Goal: Find specific page/section: Find specific page/section

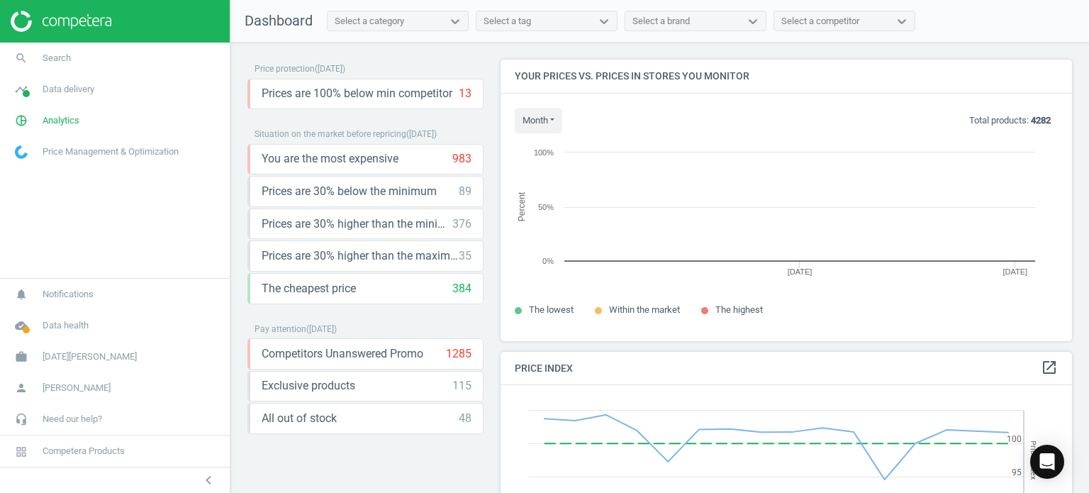
scroll to position [303, 583]
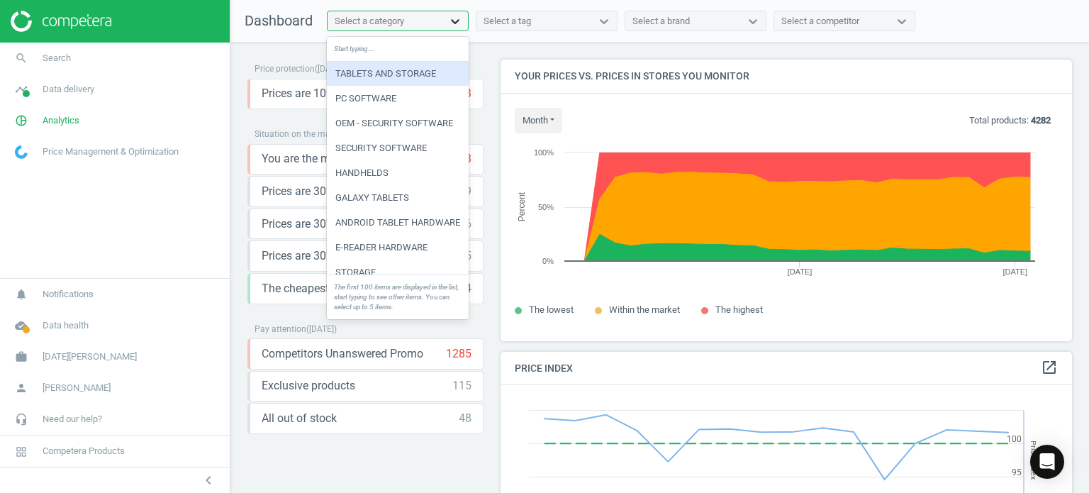
click at [451, 23] on icon at bounding box center [455, 21] width 14 height 14
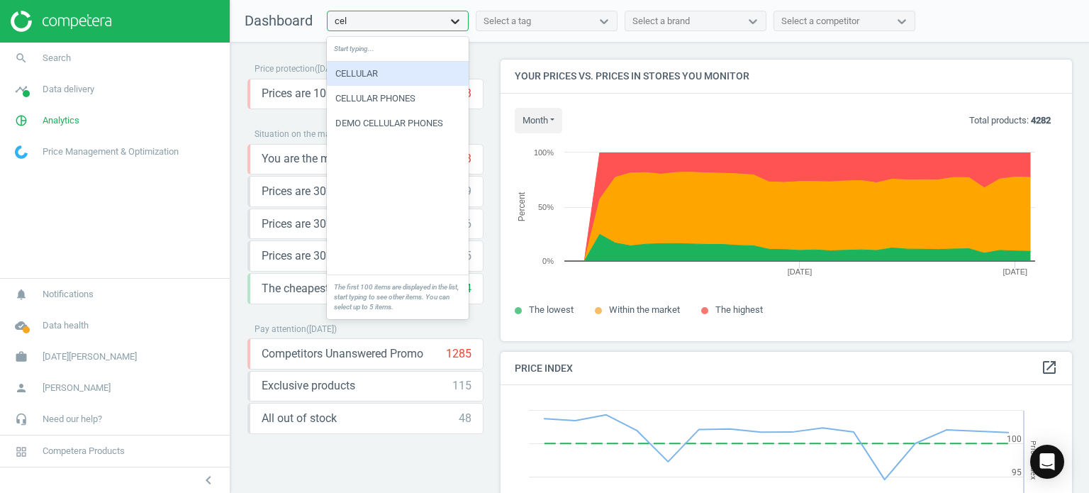
type input "cell"
click at [416, 101] on div "CELLULAR PHONES" at bounding box center [398, 99] width 142 height 24
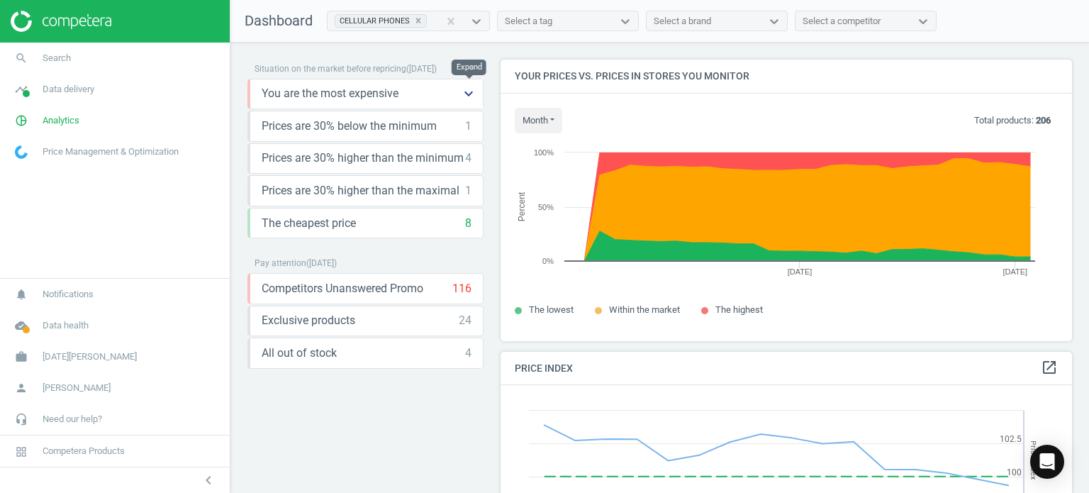
click at [471, 91] on icon "keyboard_arrow_down" at bounding box center [468, 93] width 17 height 17
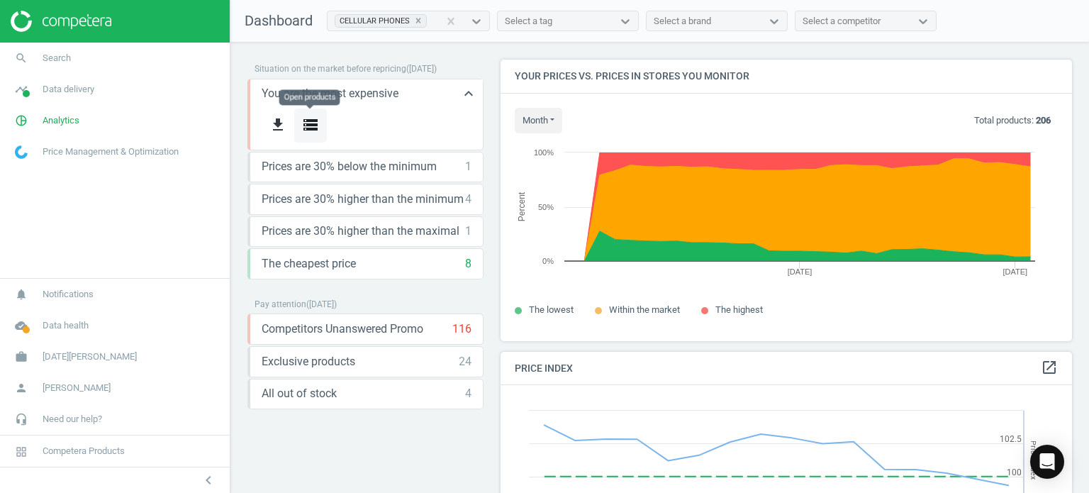
click at [318, 128] on icon "storage" at bounding box center [310, 124] width 17 height 17
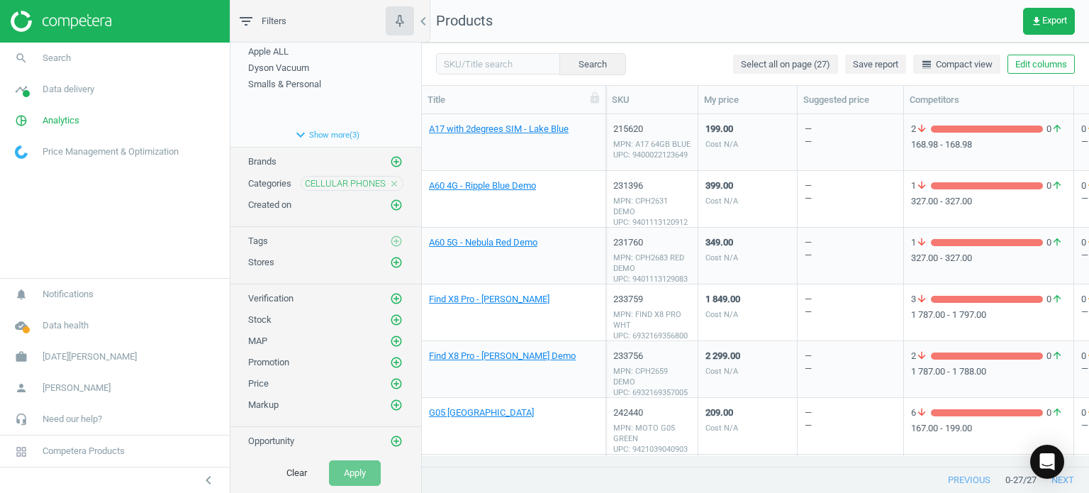
scroll to position [90, 0]
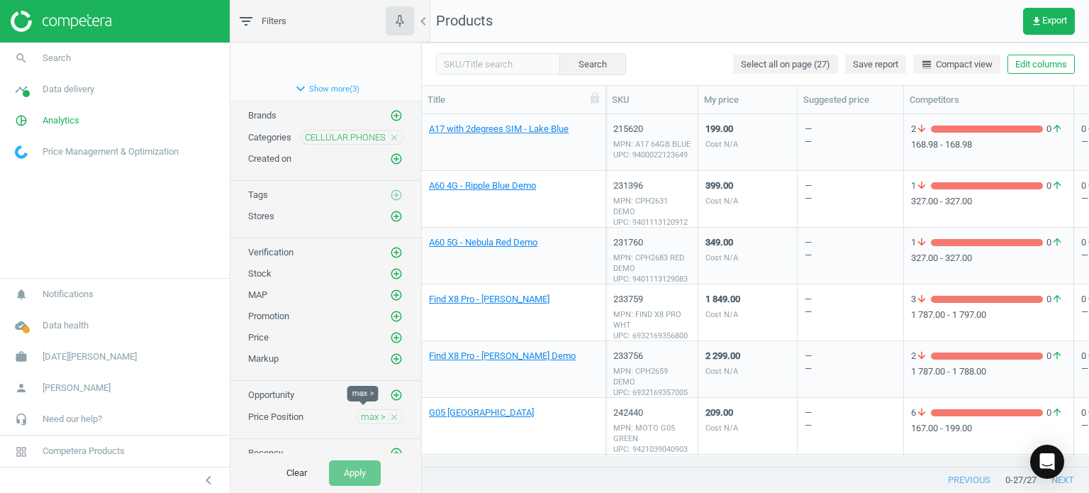
click at [364, 413] on span "max >" at bounding box center [373, 417] width 25 height 13
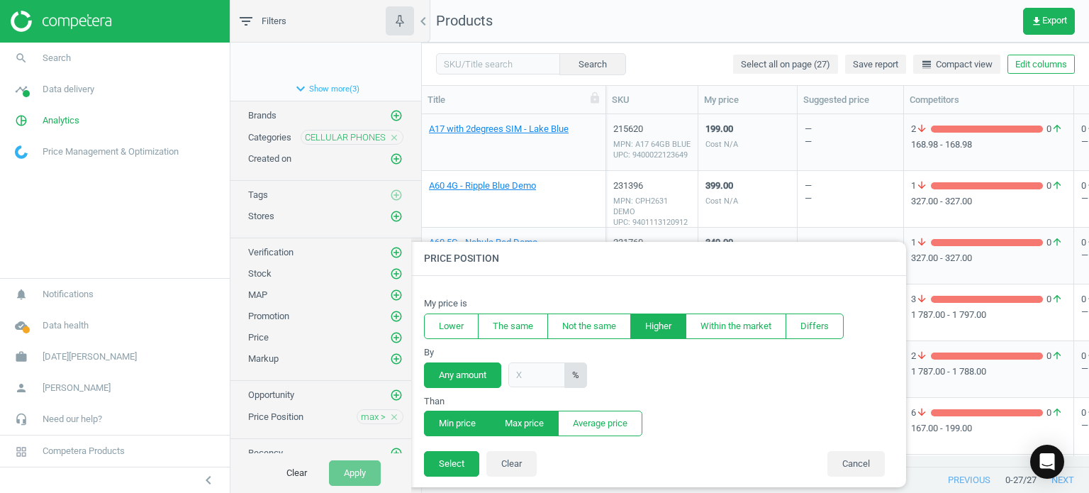
click at [438, 428] on button "Min price" at bounding box center [457, 424] width 67 height 26
click at [450, 464] on button "Select" at bounding box center [451, 464] width 55 height 26
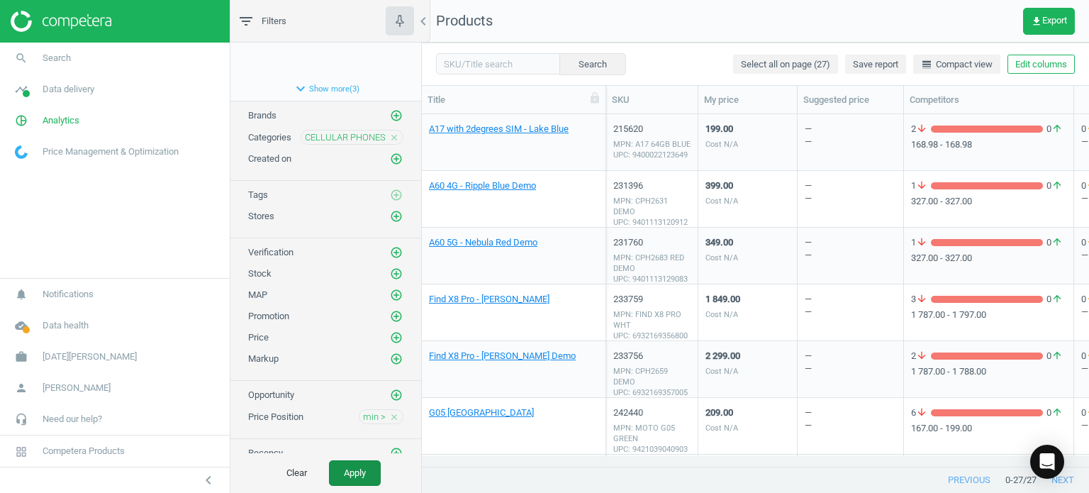
click at [355, 477] on button "Apply" at bounding box center [355, 473] width 52 height 26
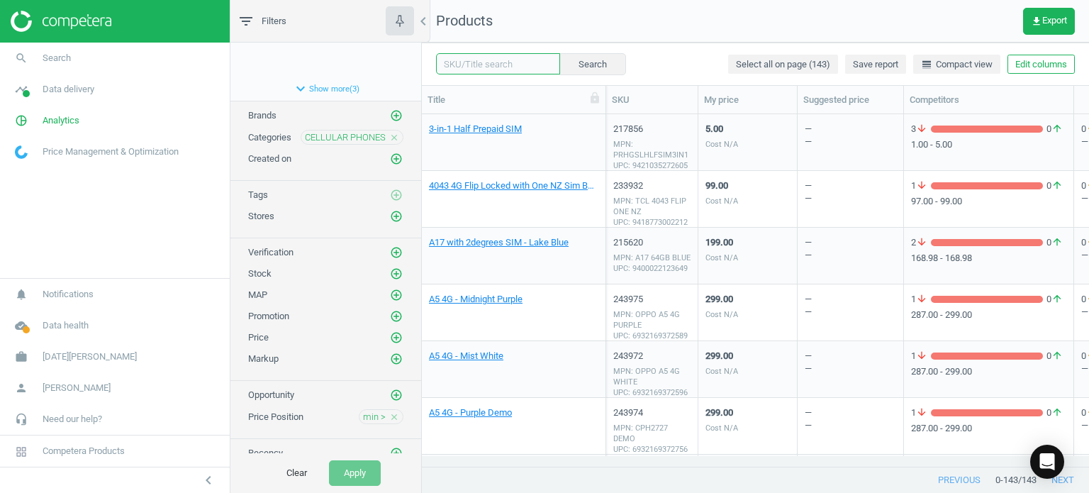
click at [496, 65] on input "text" at bounding box center [498, 63] width 124 height 21
type input "flip7"
